Goal: Transaction & Acquisition: Purchase product/service

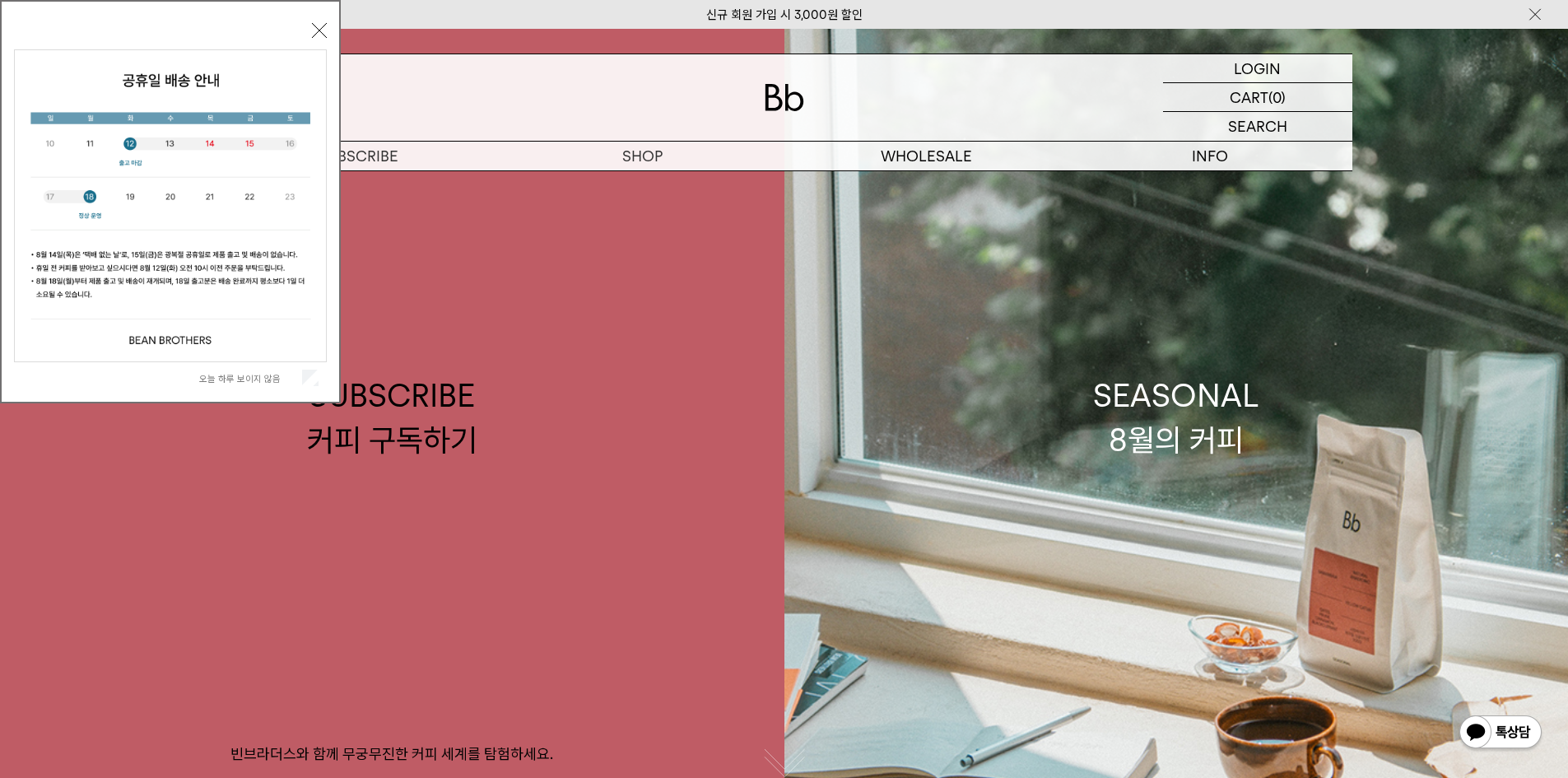
click at [318, 29] on button "닫기" at bounding box center [319, 30] width 15 height 15
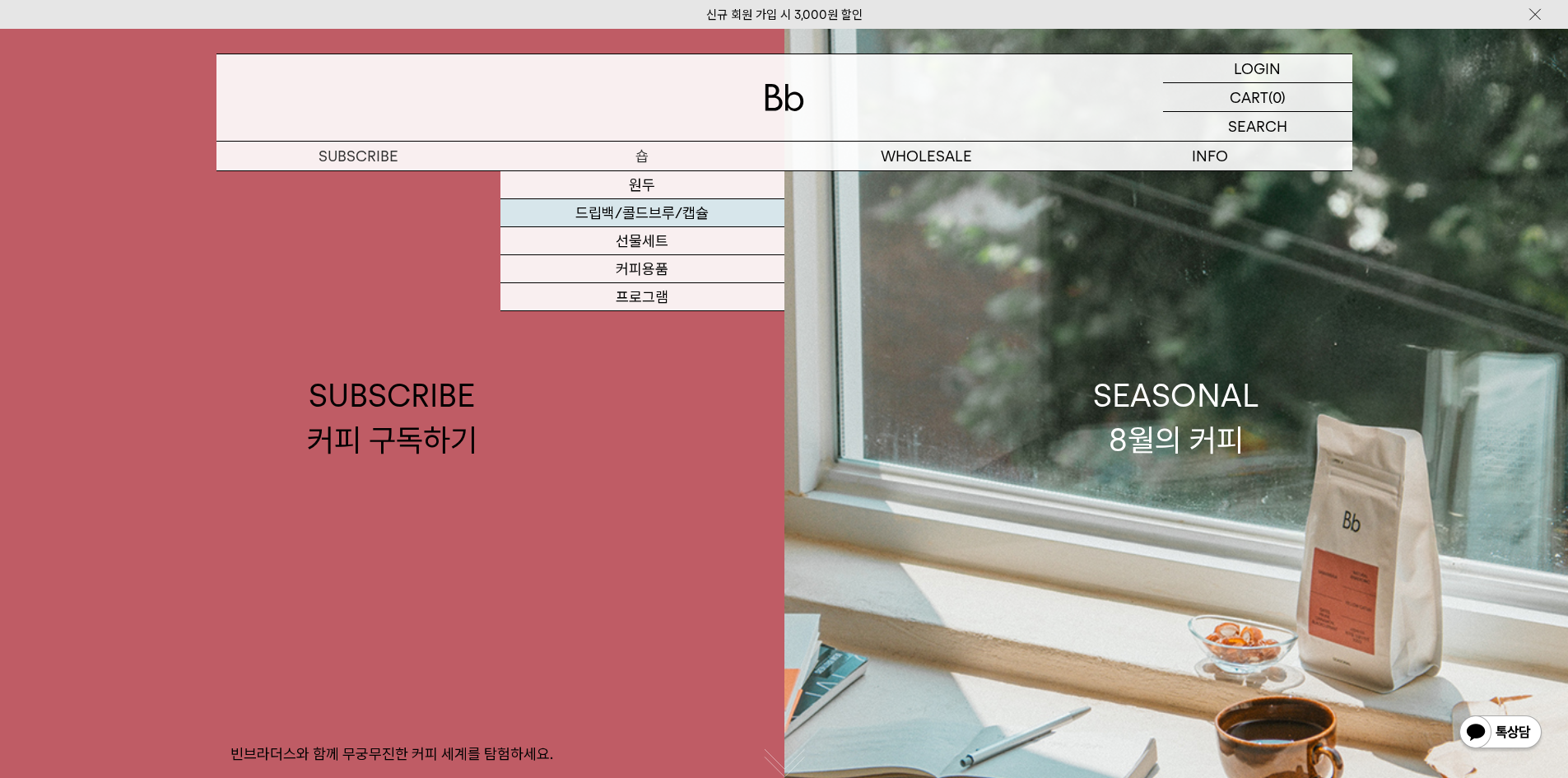
click at [652, 209] on link "드립백/콜드브루/캡슐" at bounding box center [642, 213] width 284 height 28
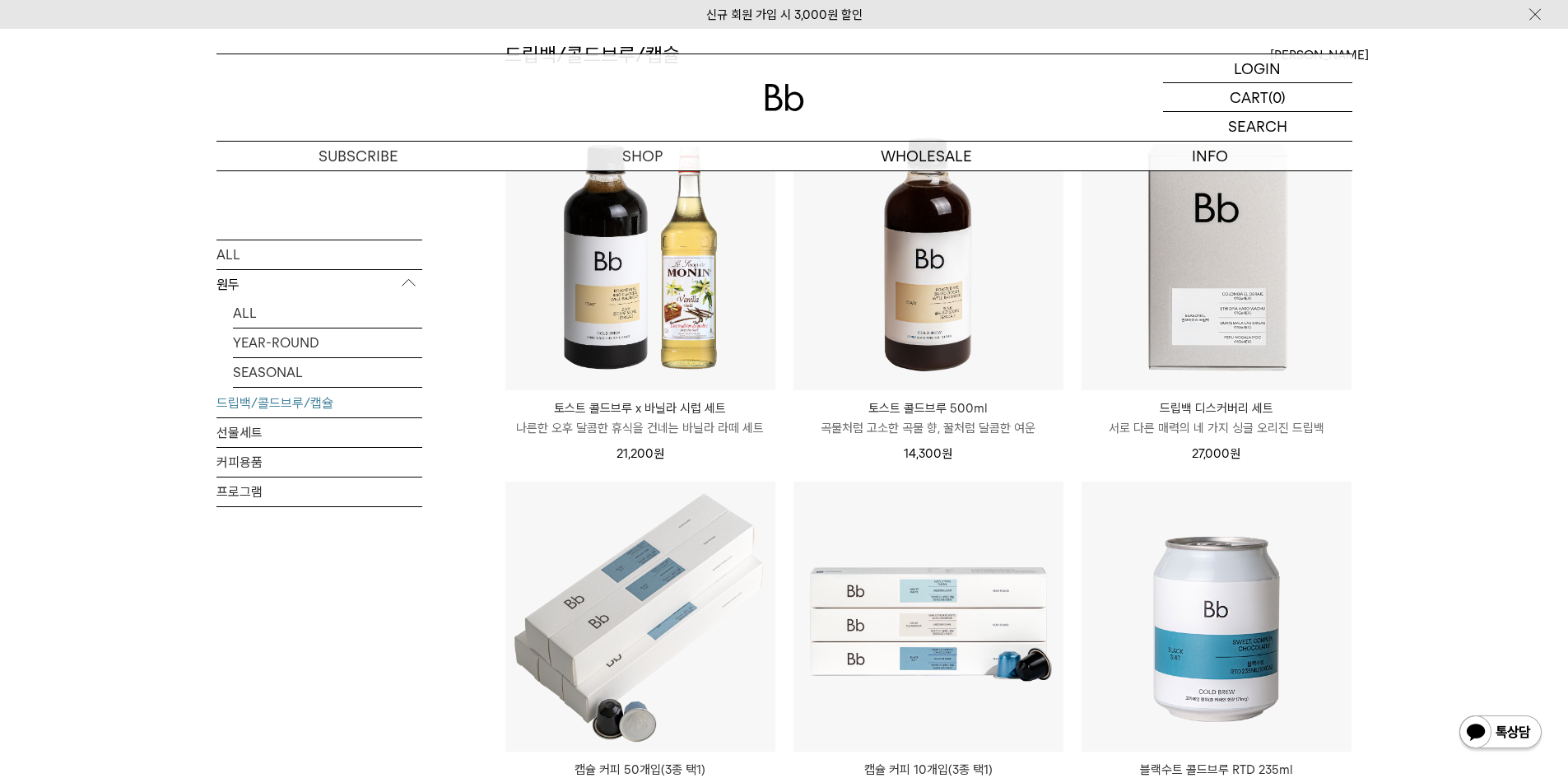
scroll to position [165, 0]
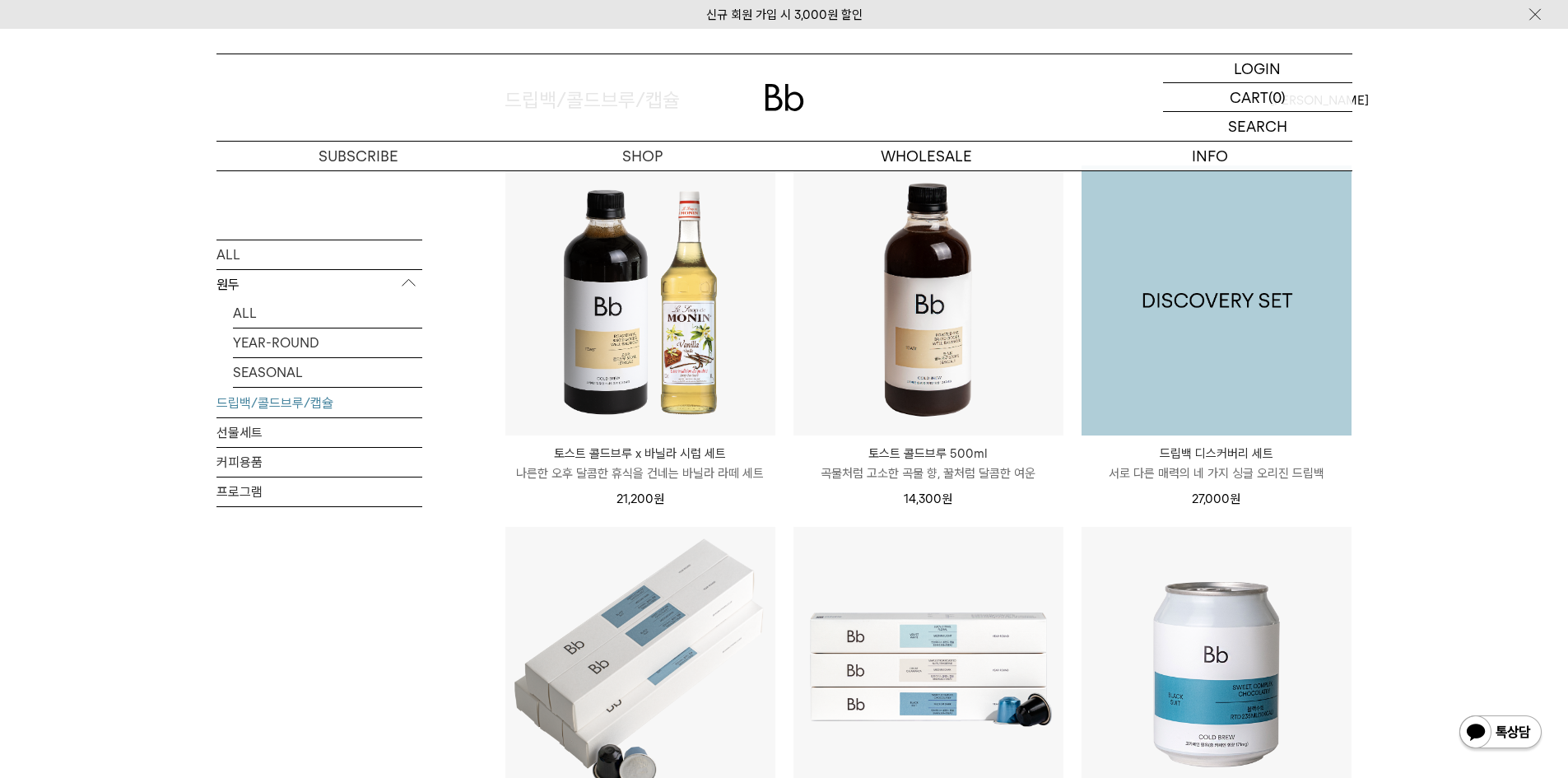
click at [1237, 364] on img at bounding box center [1216, 300] width 270 height 270
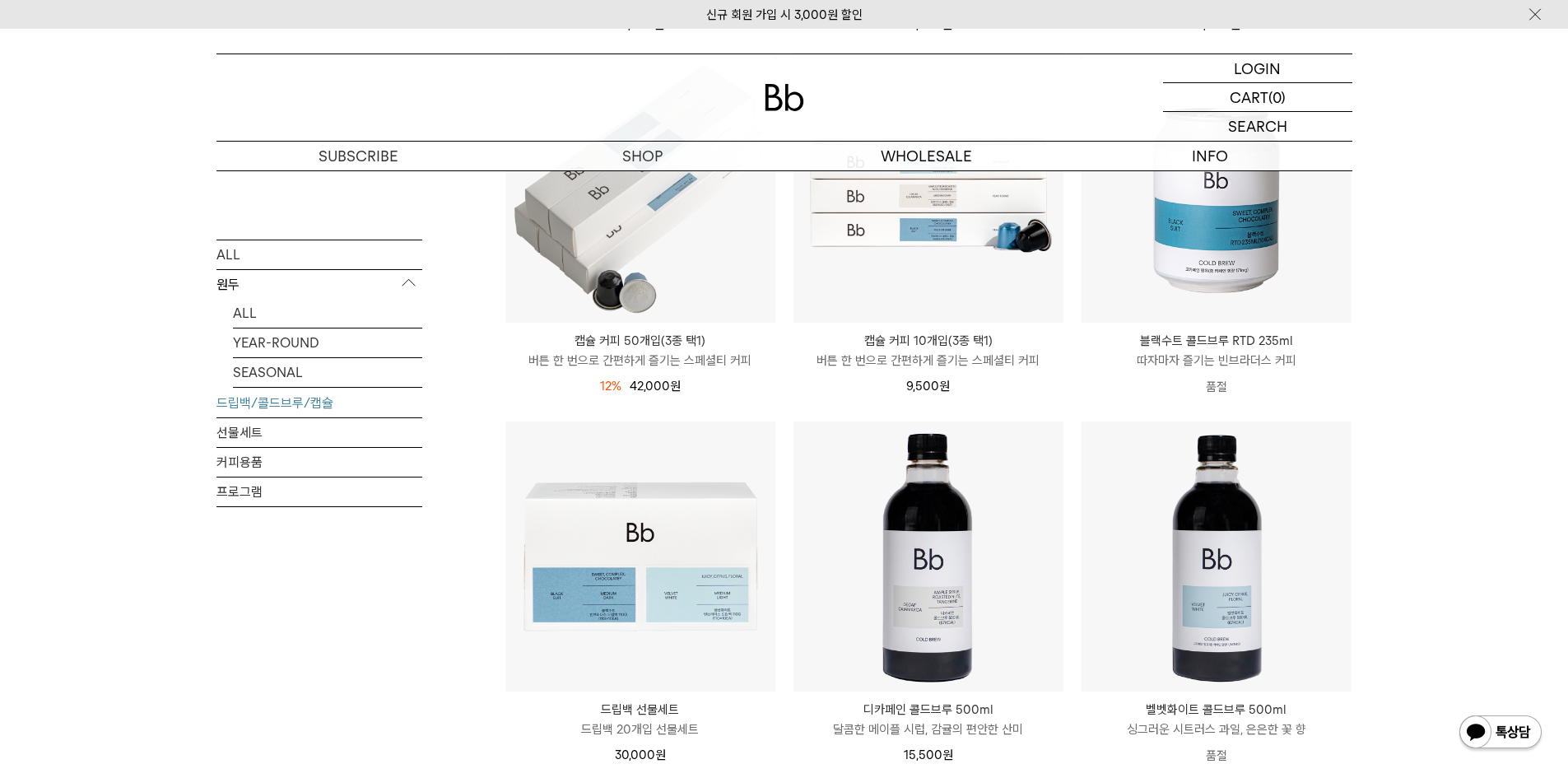
scroll to position [577, 0]
